Goal: Navigation & Orientation: Find specific page/section

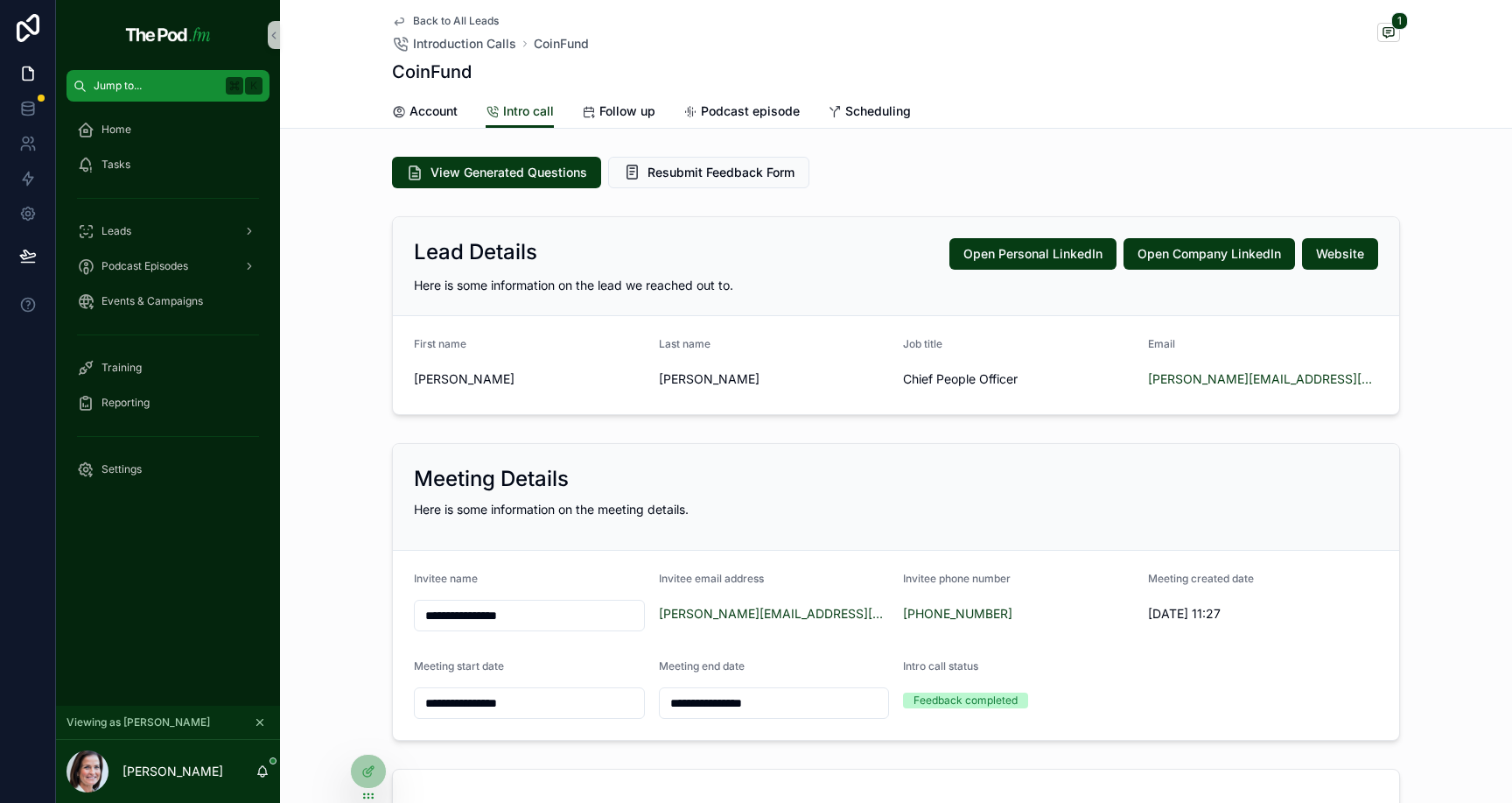
scroll to position [606, 0]
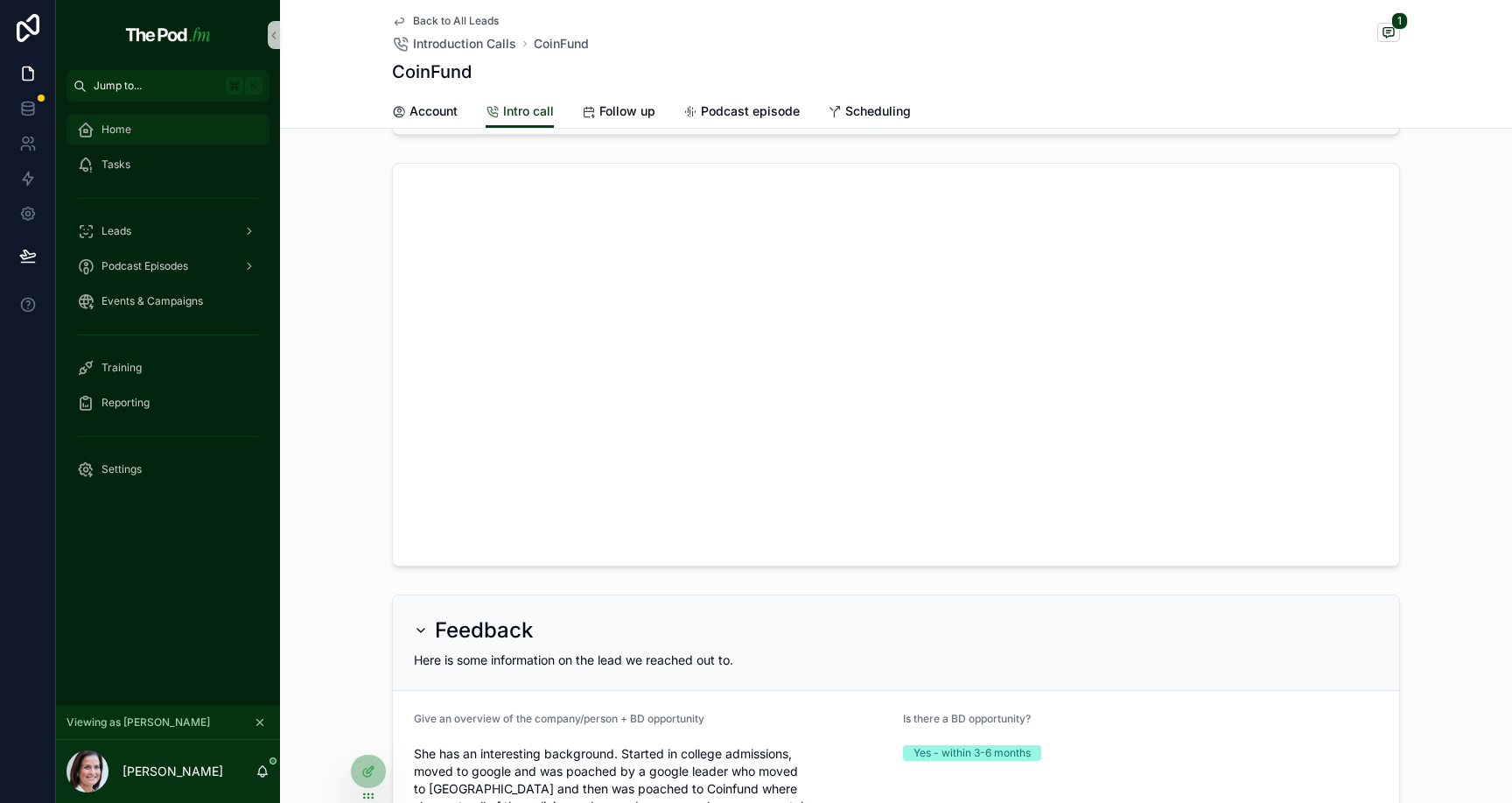
click at [159, 129] on div "Home" at bounding box center [167, 129] width 182 height 28
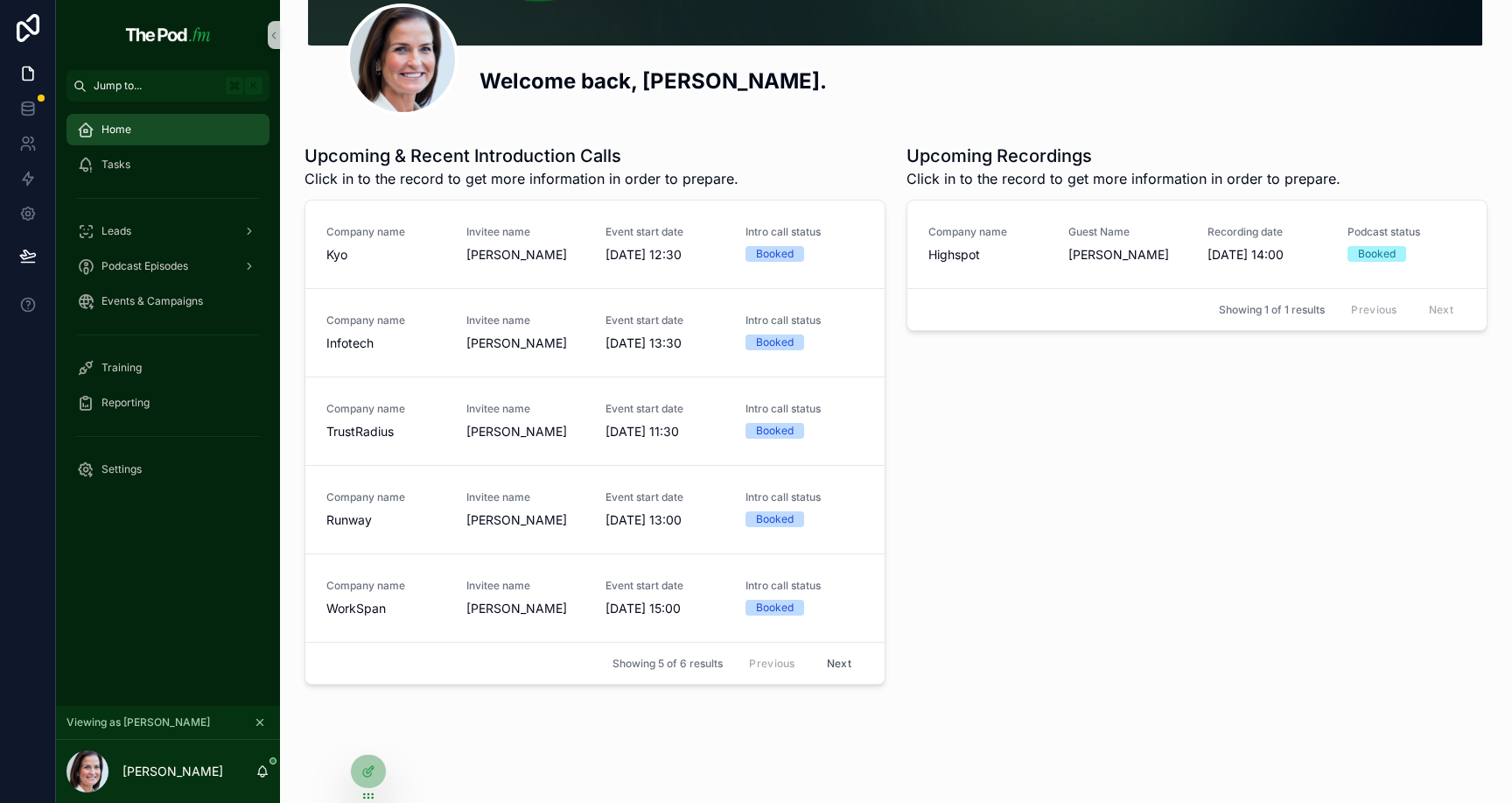
scroll to position [285, 0]
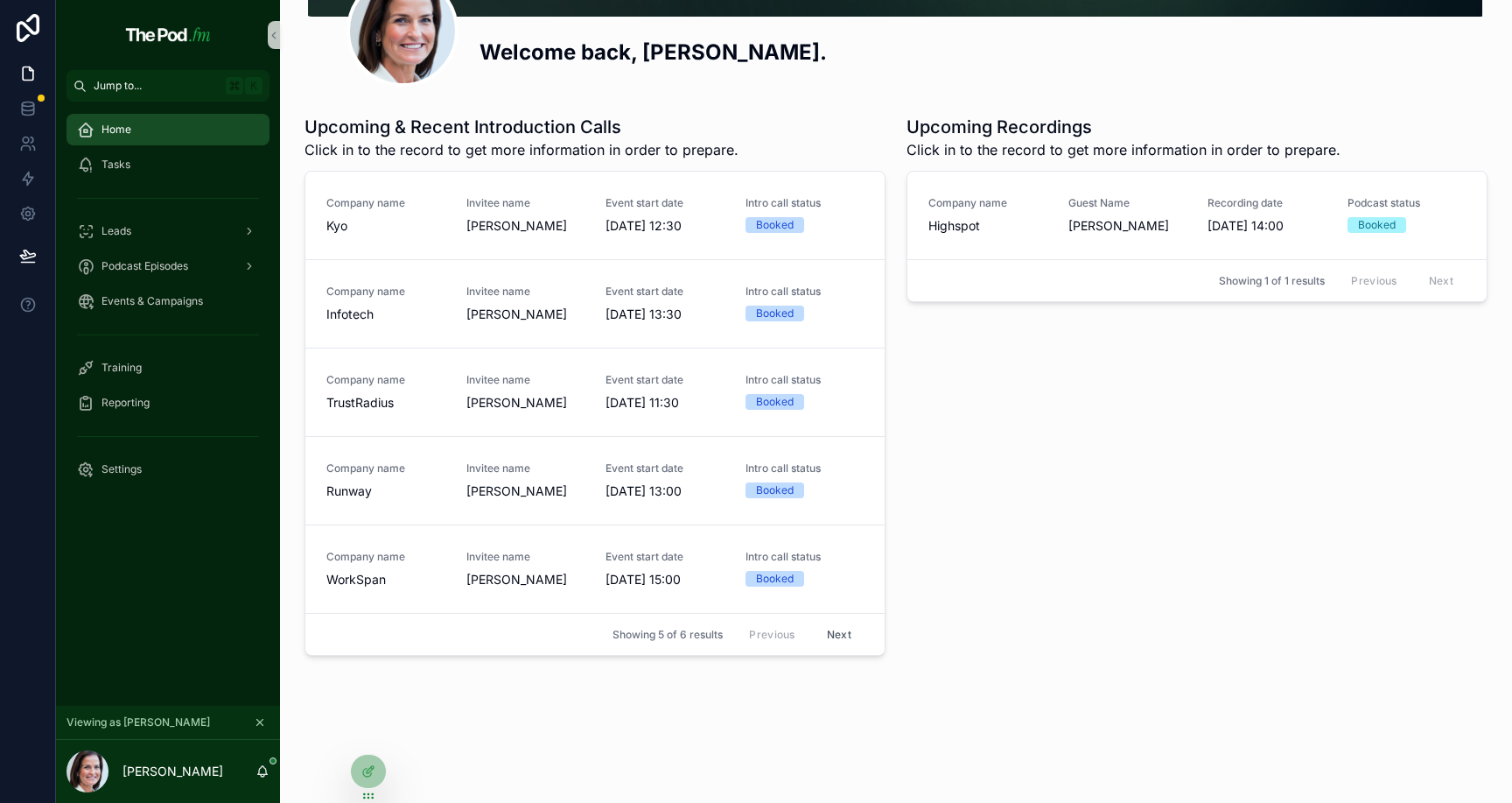
click at [846, 640] on button "Next" at bounding box center [839, 634] width 49 height 27
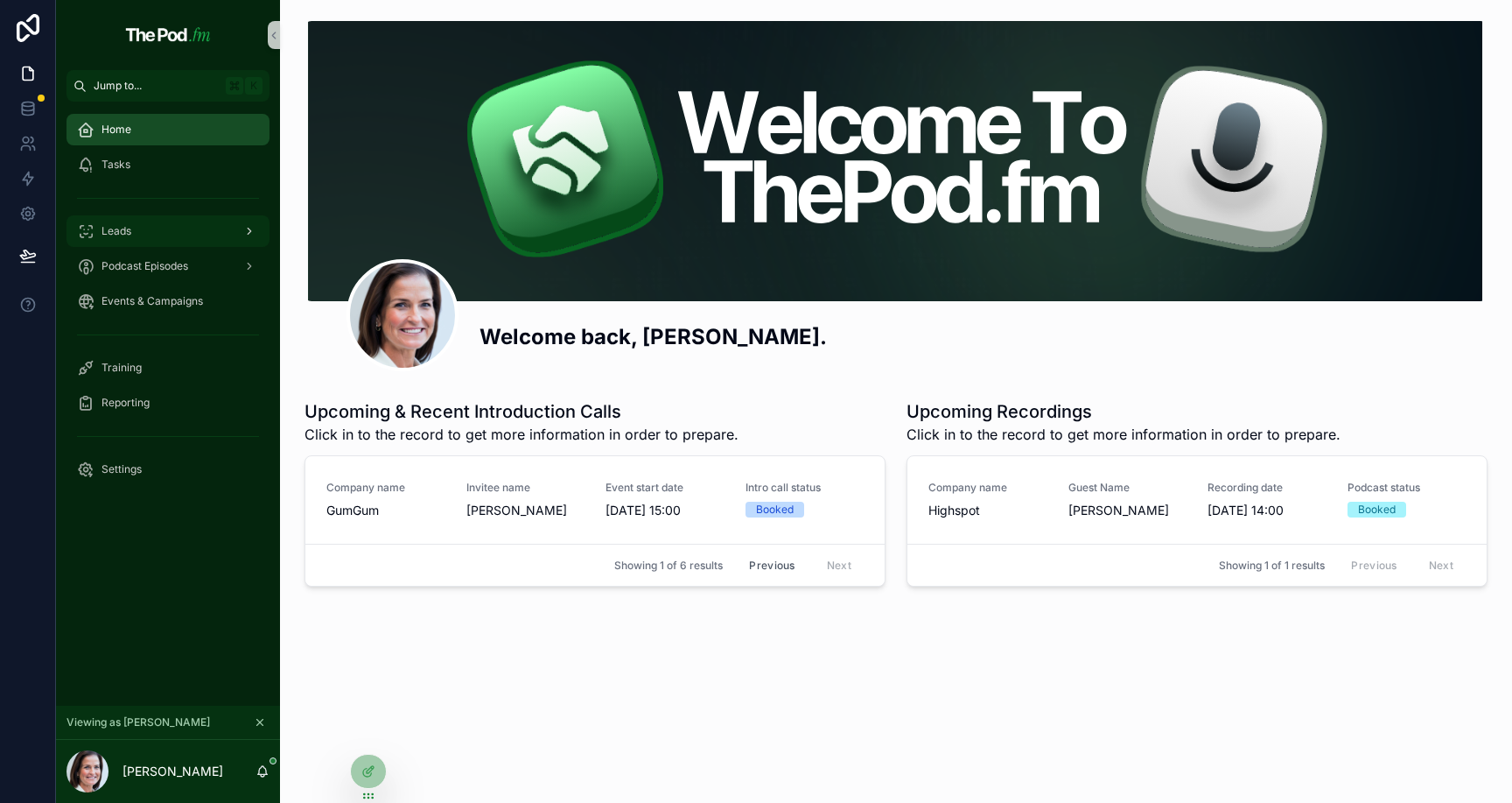
click at [182, 233] on div "Leads" at bounding box center [167, 231] width 182 height 28
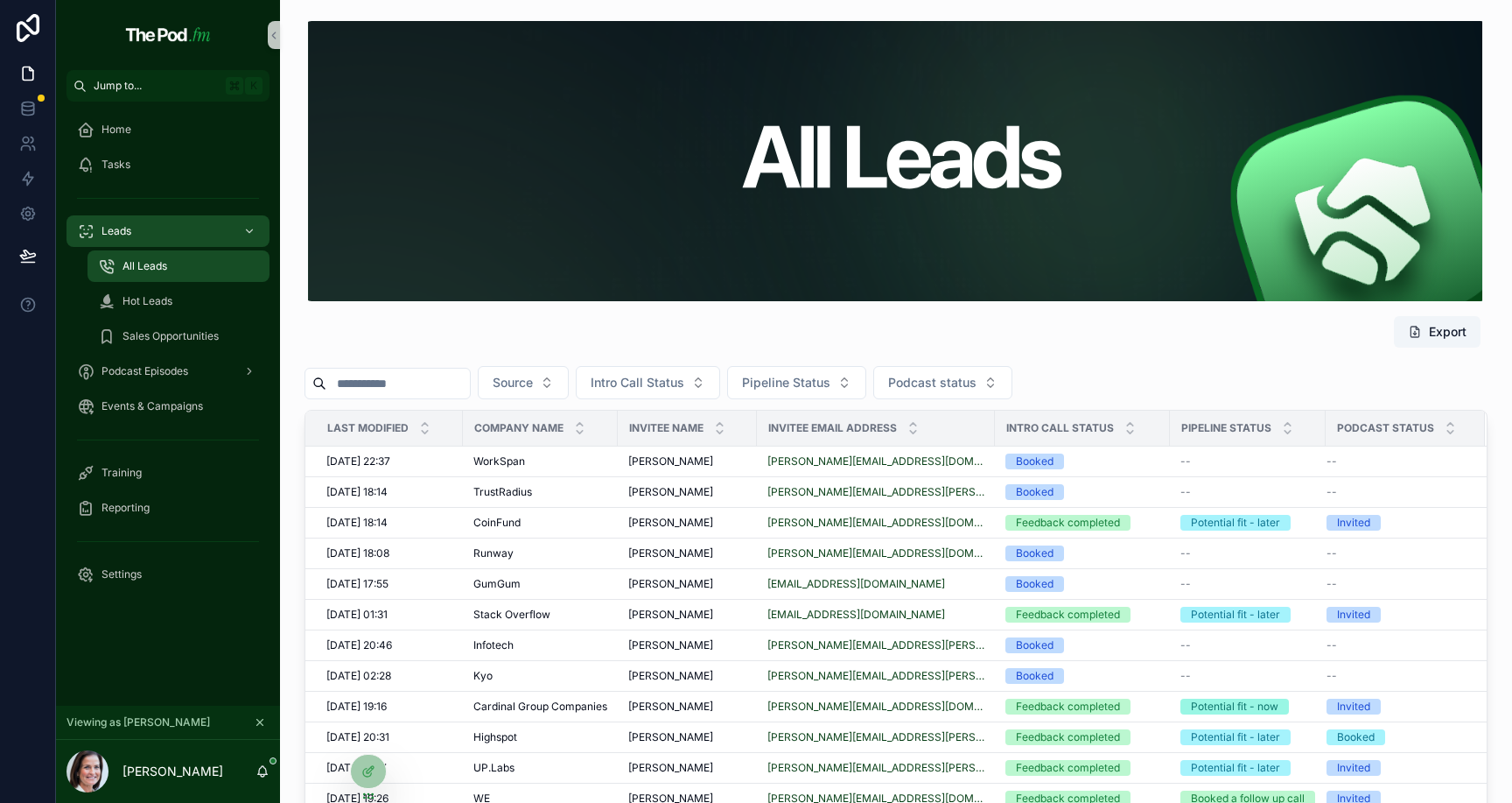
scroll to position [216, 0]
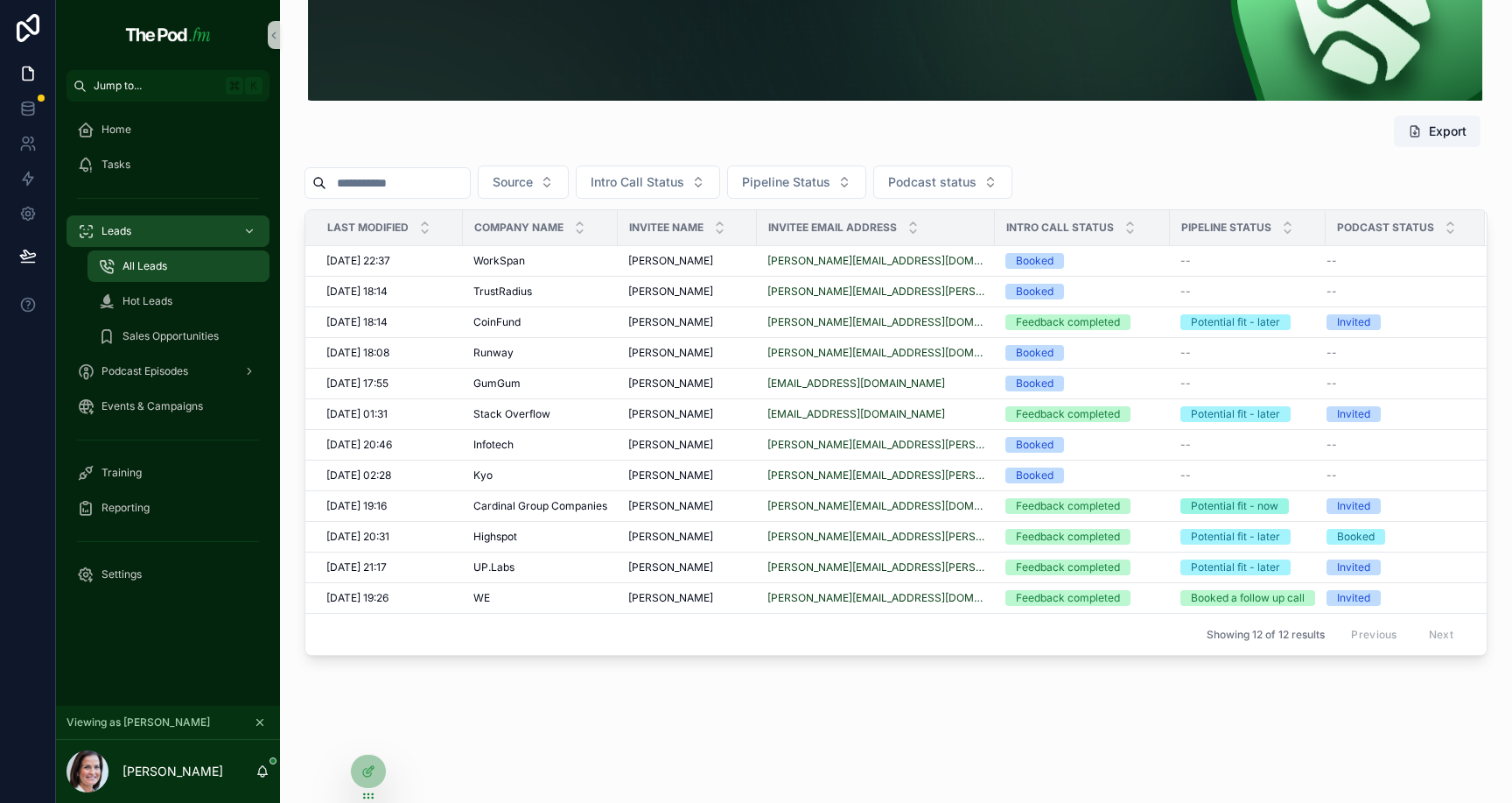
click at [1430, 628] on div "Previous Next" at bounding box center [1401, 634] width 127 height 27
